Goal: Information Seeking & Learning: Understand process/instructions

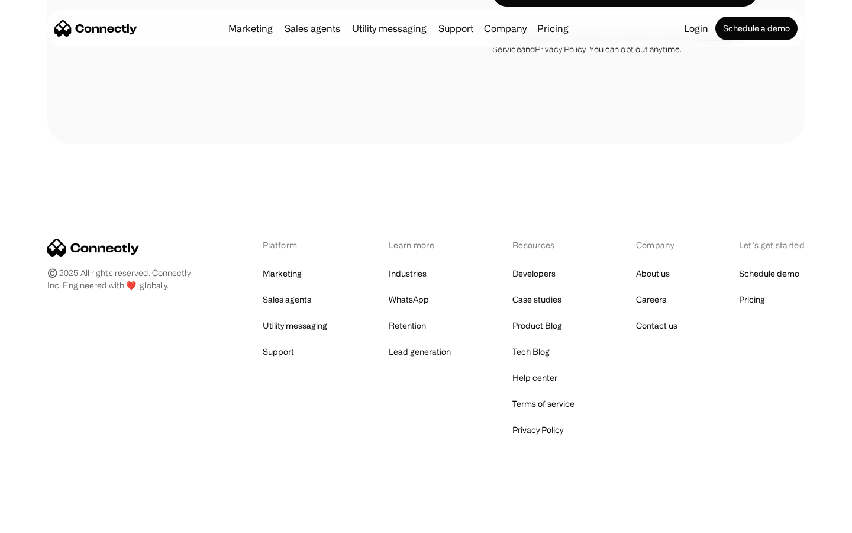
scroll to position [2002, 0]
